Goal: Task Accomplishment & Management: Complete application form

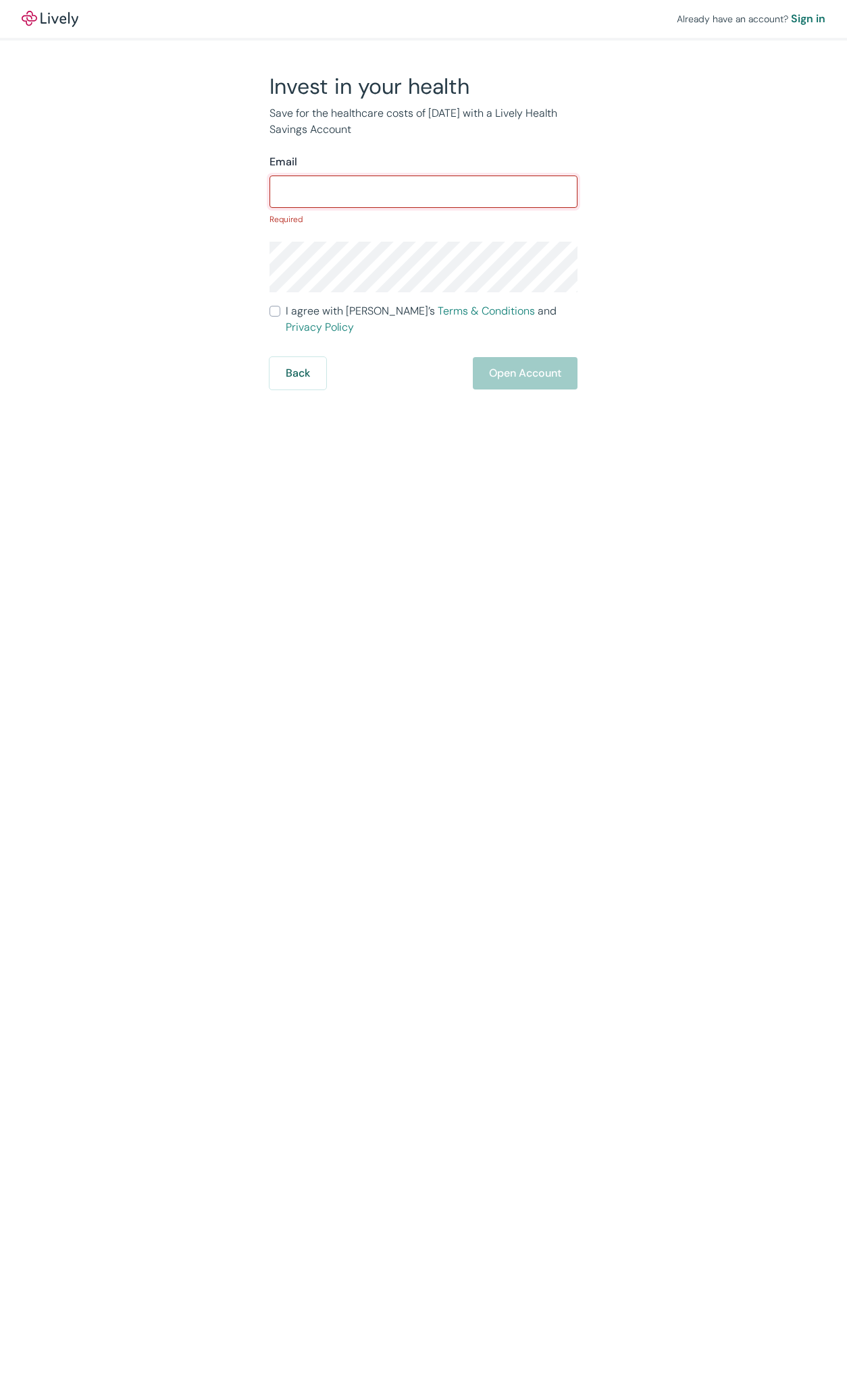
click at [402, 202] on input "Email" at bounding box center [423, 192] width 308 height 27
paste input "[EMAIL_ADDRESS][DOMAIN_NAME]"
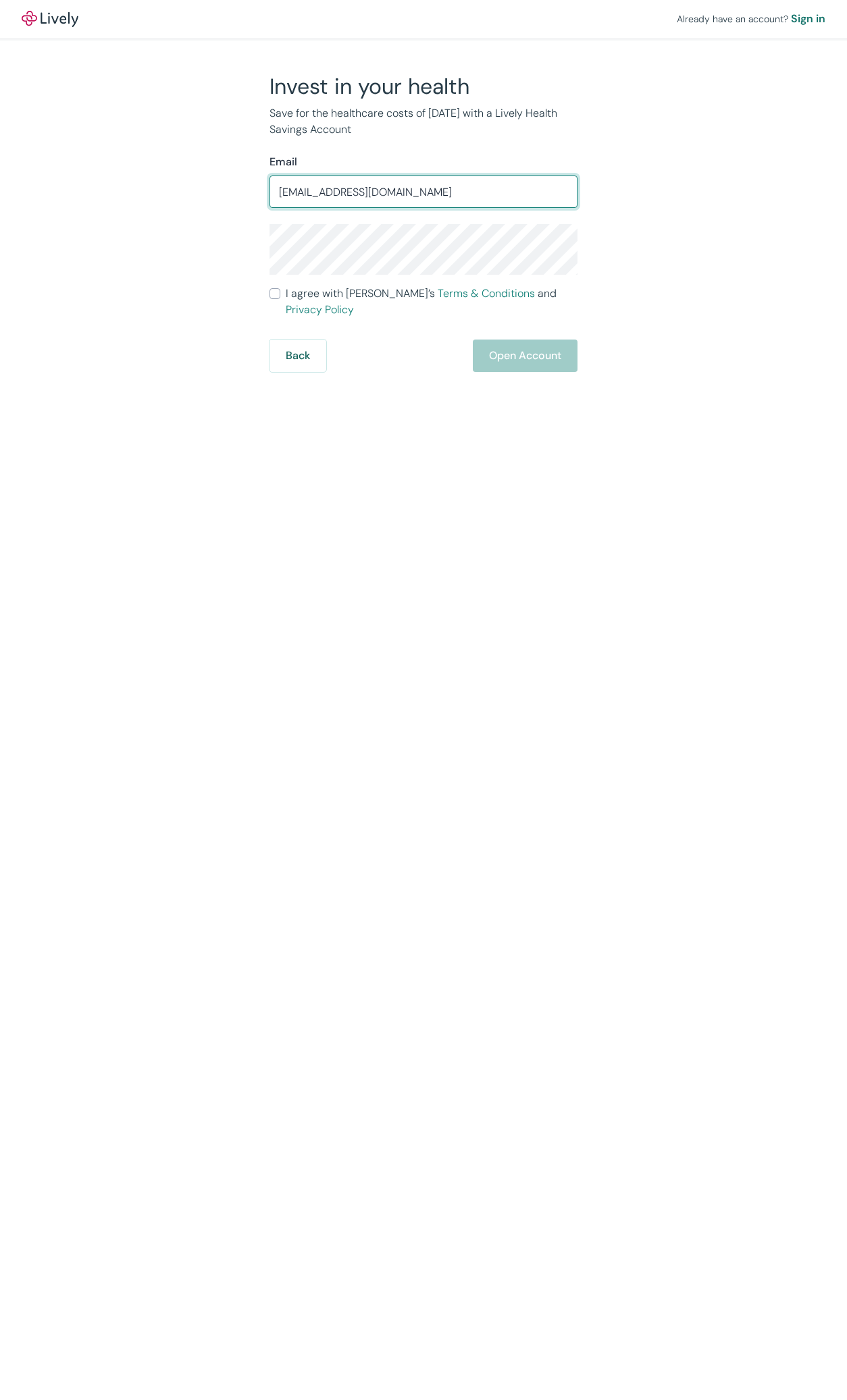
type input "[EMAIL_ADDRESS][DOMAIN_NAME]"
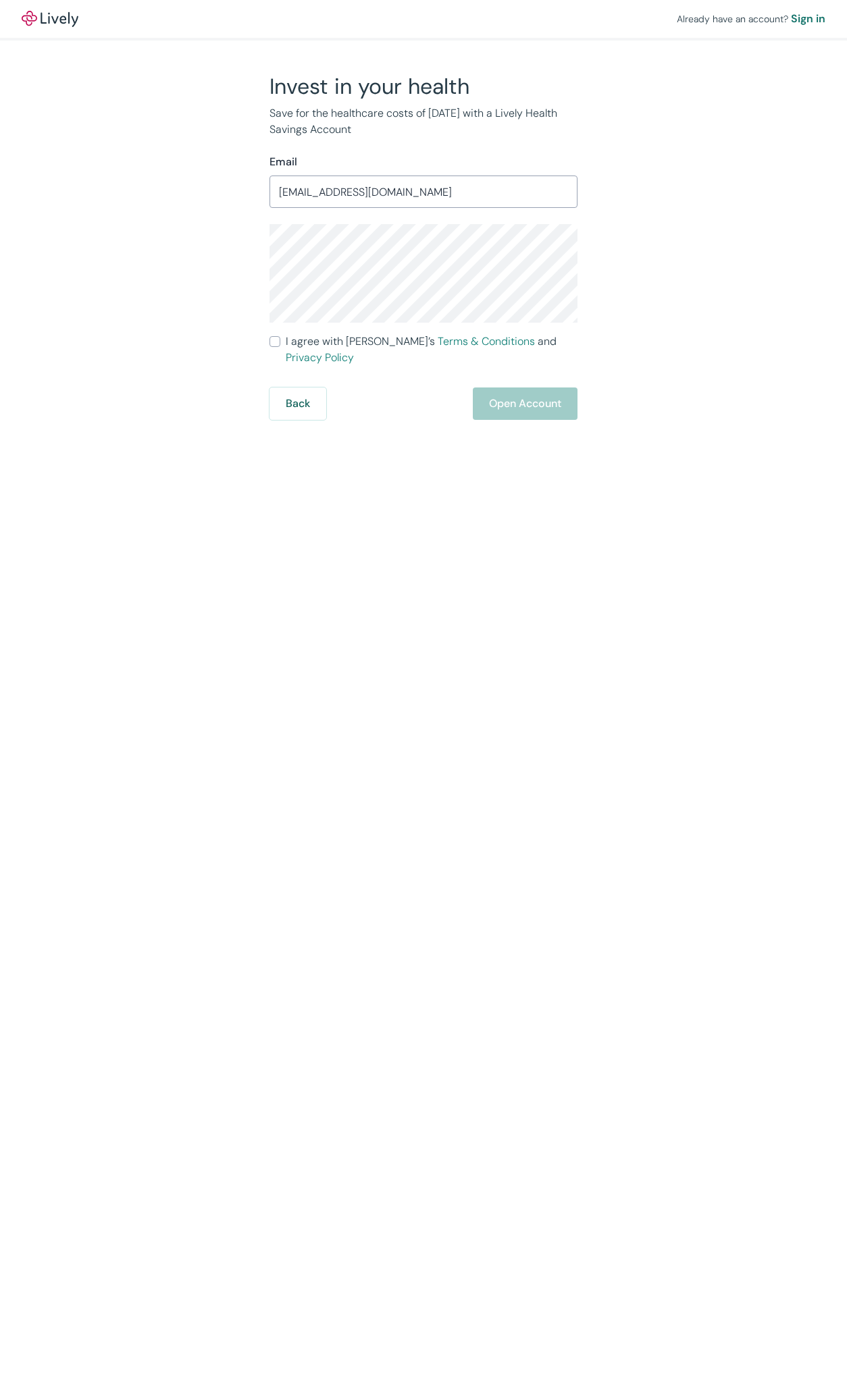
click at [268, 335] on div "Invest in your health Save for the healthcare costs of [DATE] with a Lively Hea…" at bounding box center [415, 246] width 324 height 347
click at [278, 338] on input "I agree with Lively’s Terms & Conditions and Privacy Policy" at bounding box center [274, 341] width 11 height 11
checkbox input "true"
click at [539, 395] on button "Open Account" at bounding box center [525, 403] width 105 height 32
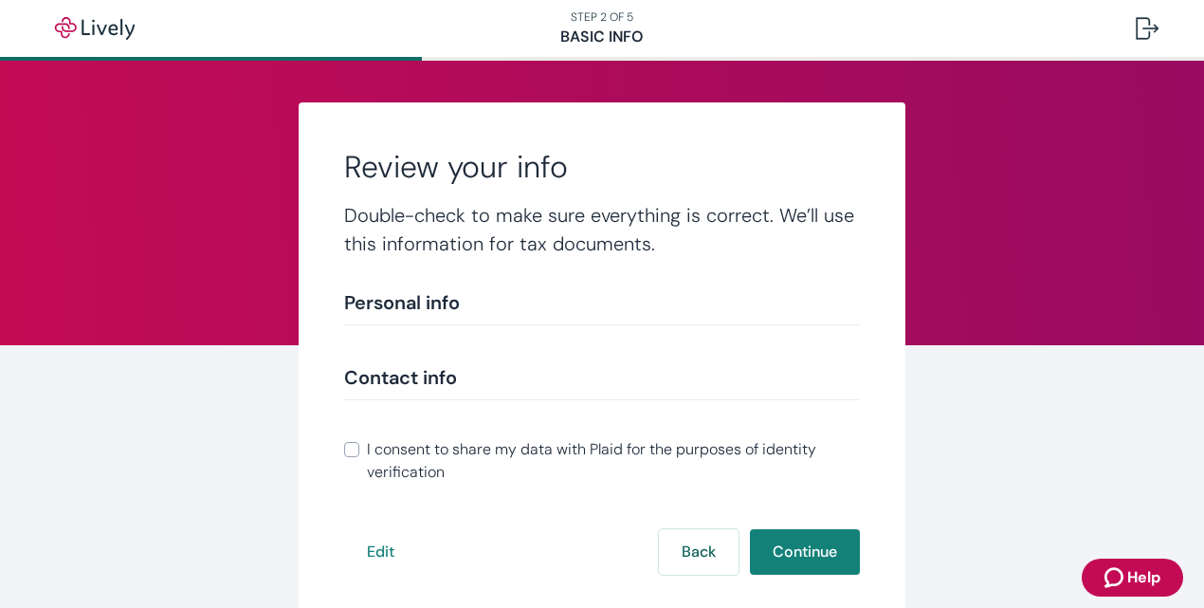
click at [805, 529] on button "Continue" at bounding box center [805, 551] width 110 height 45
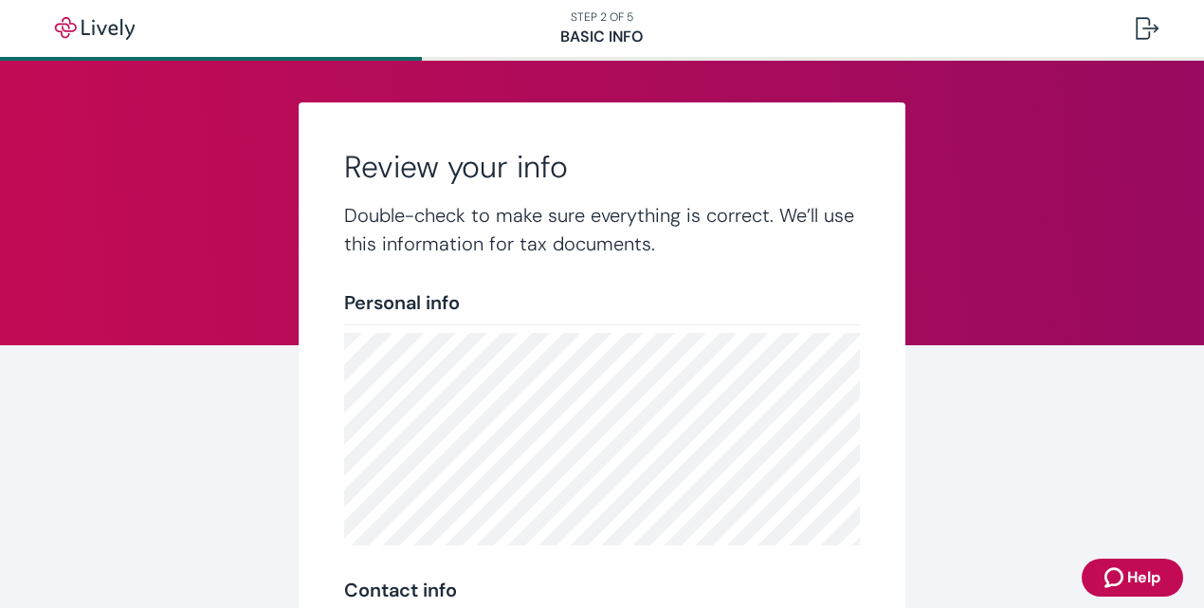
scroll to position [467, 0]
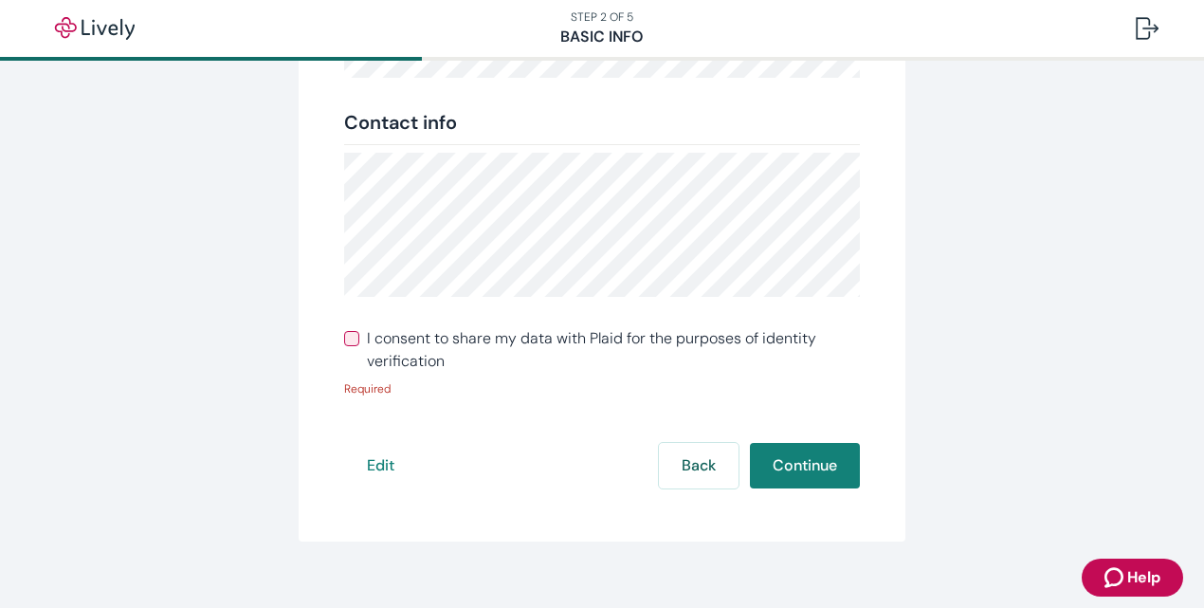
click at [335, 346] on div "Review your info Double-check to make sure everything is correct. We’ll use thi…" at bounding box center [602, 88] width 607 height 906
click at [344, 343] on input "I consent to share my data with Plaid for the purposes of identity verification" at bounding box center [351, 338] width 15 height 15
checkbox input "true"
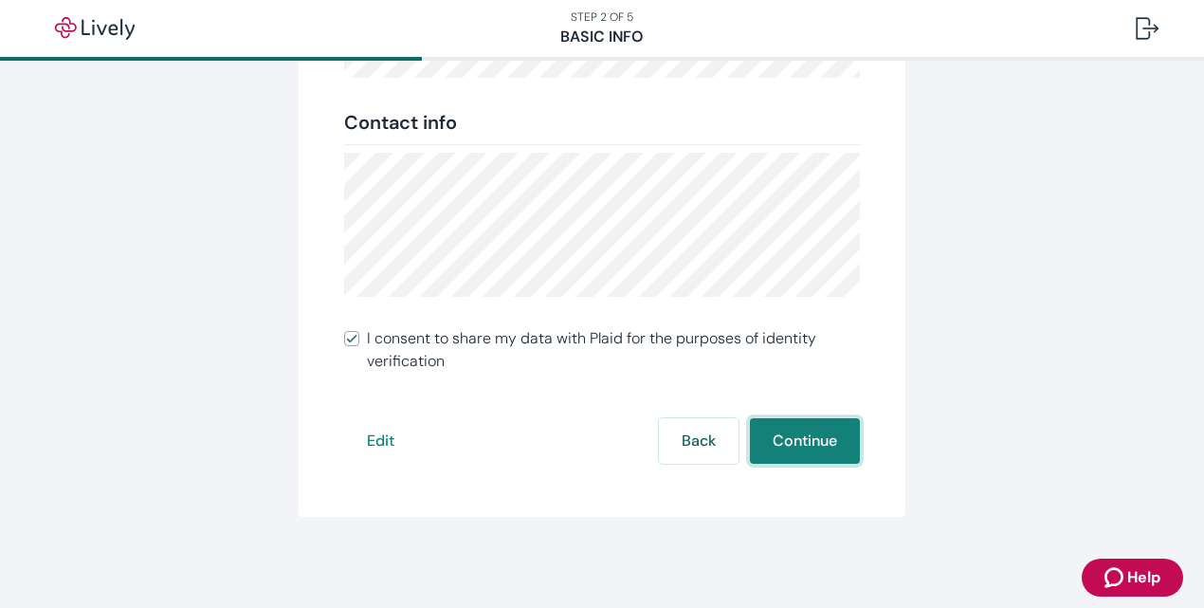
click at [803, 448] on button "Continue" at bounding box center [805, 440] width 110 height 45
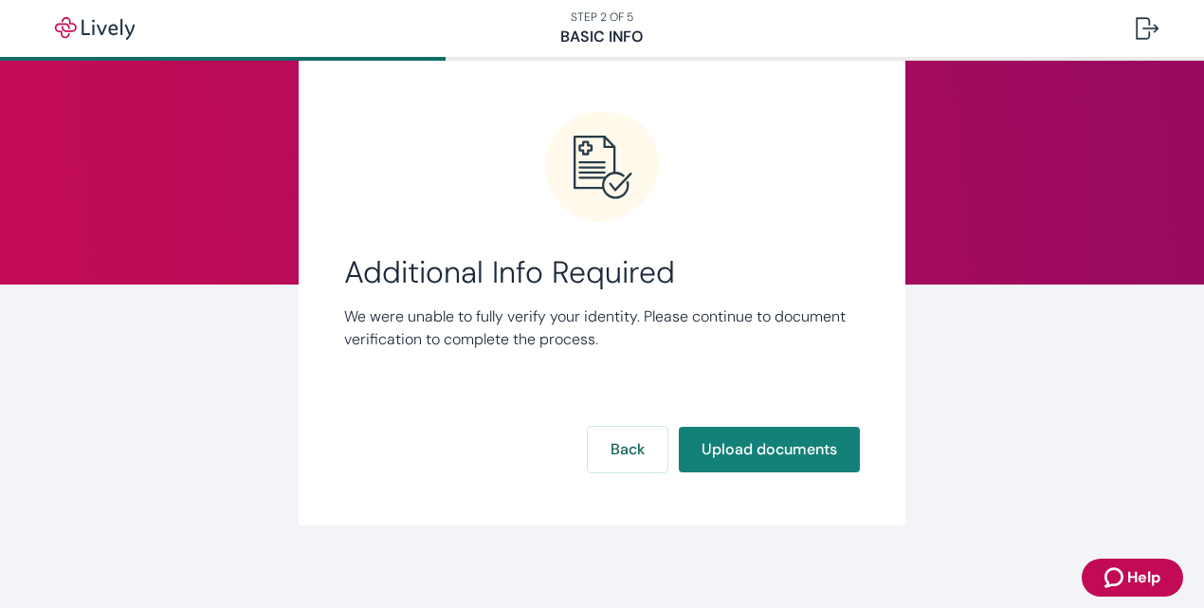
scroll to position [69, 0]
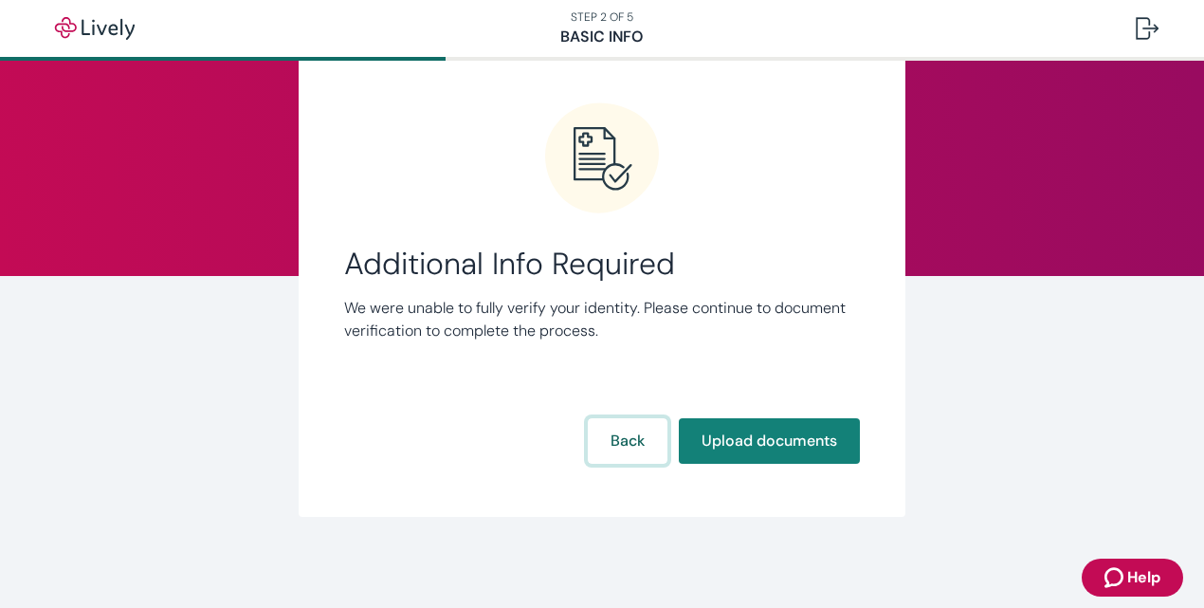
click at [623, 426] on button "Back" at bounding box center [628, 440] width 80 height 45
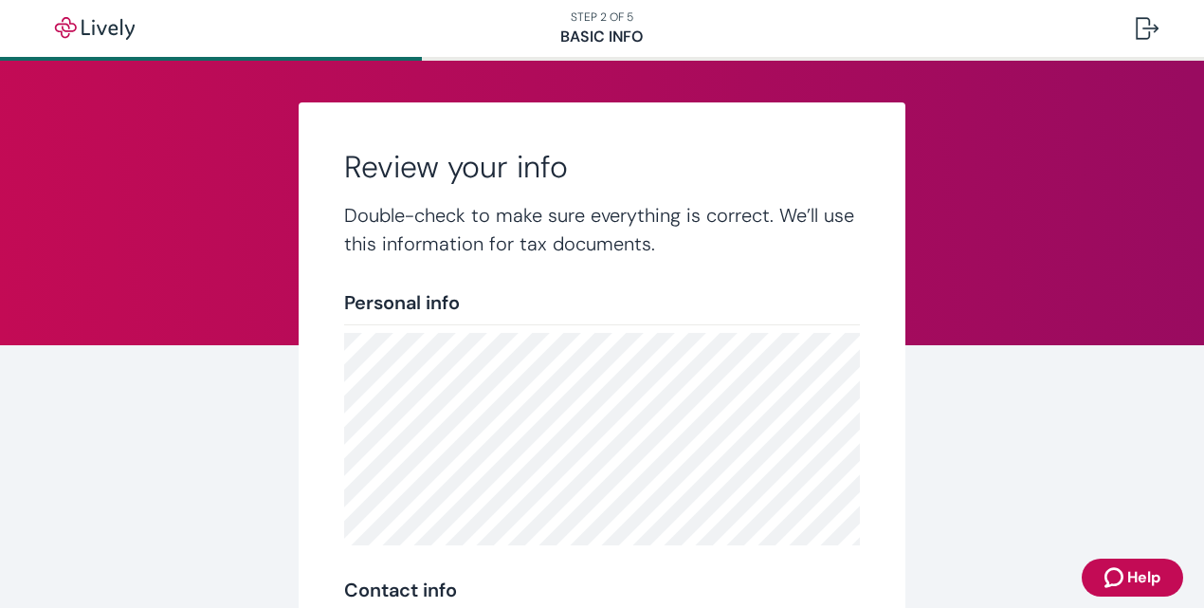
scroll to position [467, 0]
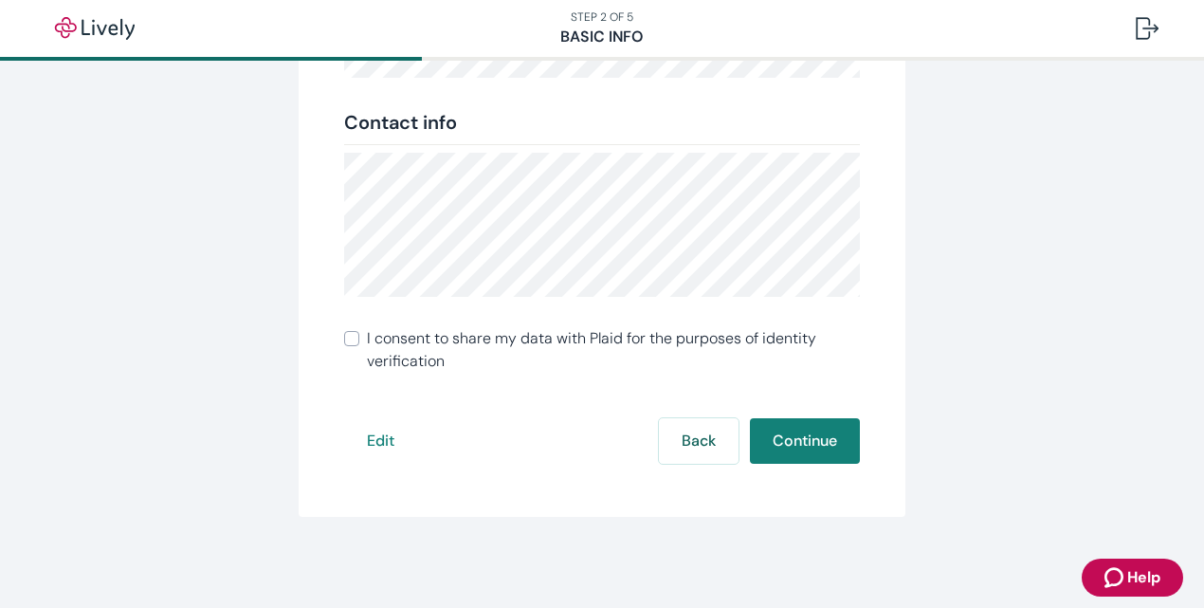
click at [344, 340] on input "I consent to share my data with Plaid for the purposes of identity verification" at bounding box center [351, 338] width 15 height 15
checkbox input "true"
click at [772, 420] on button "Continue" at bounding box center [805, 440] width 110 height 45
